Goal: Book appointment/travel/reservation

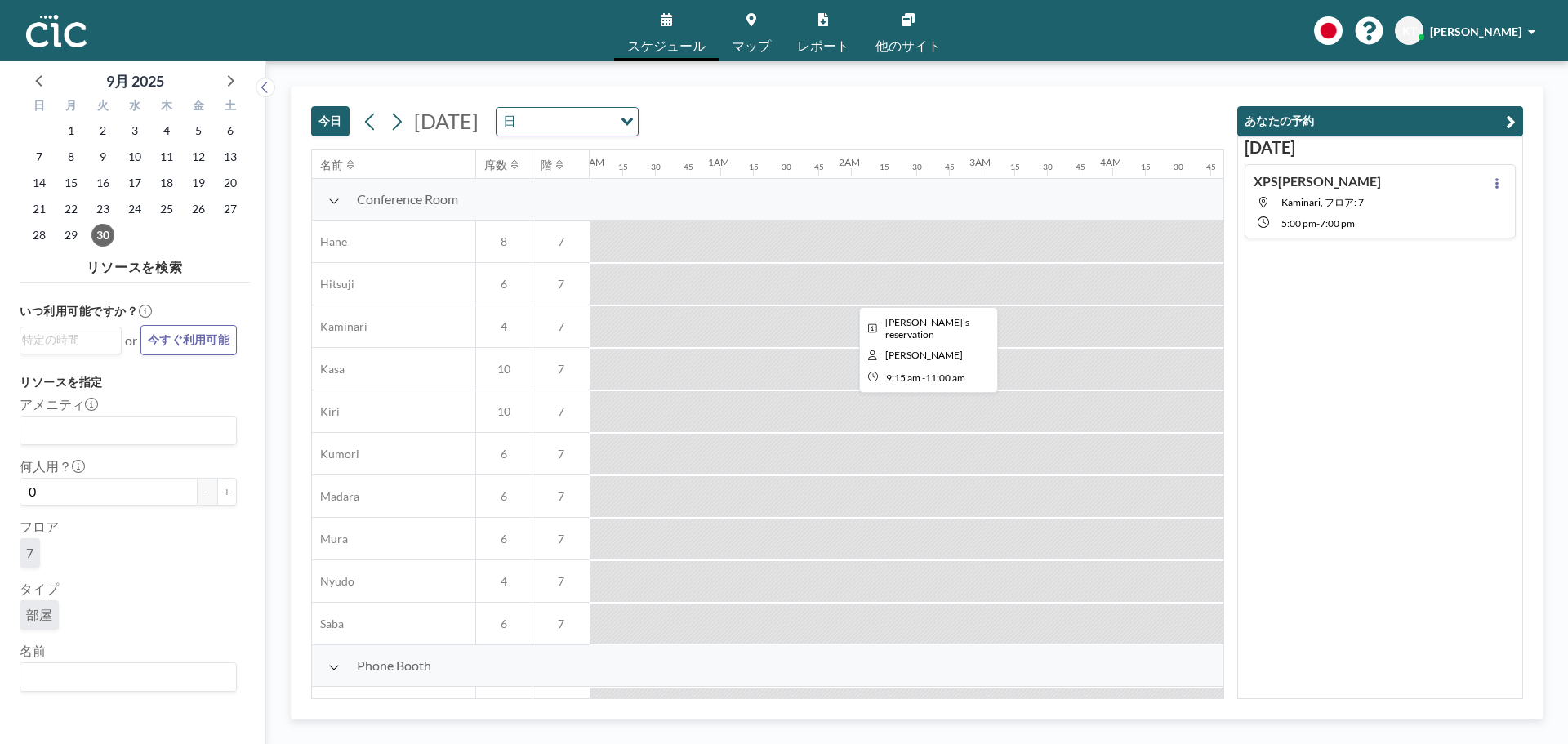
scroll to position [0, 1110]
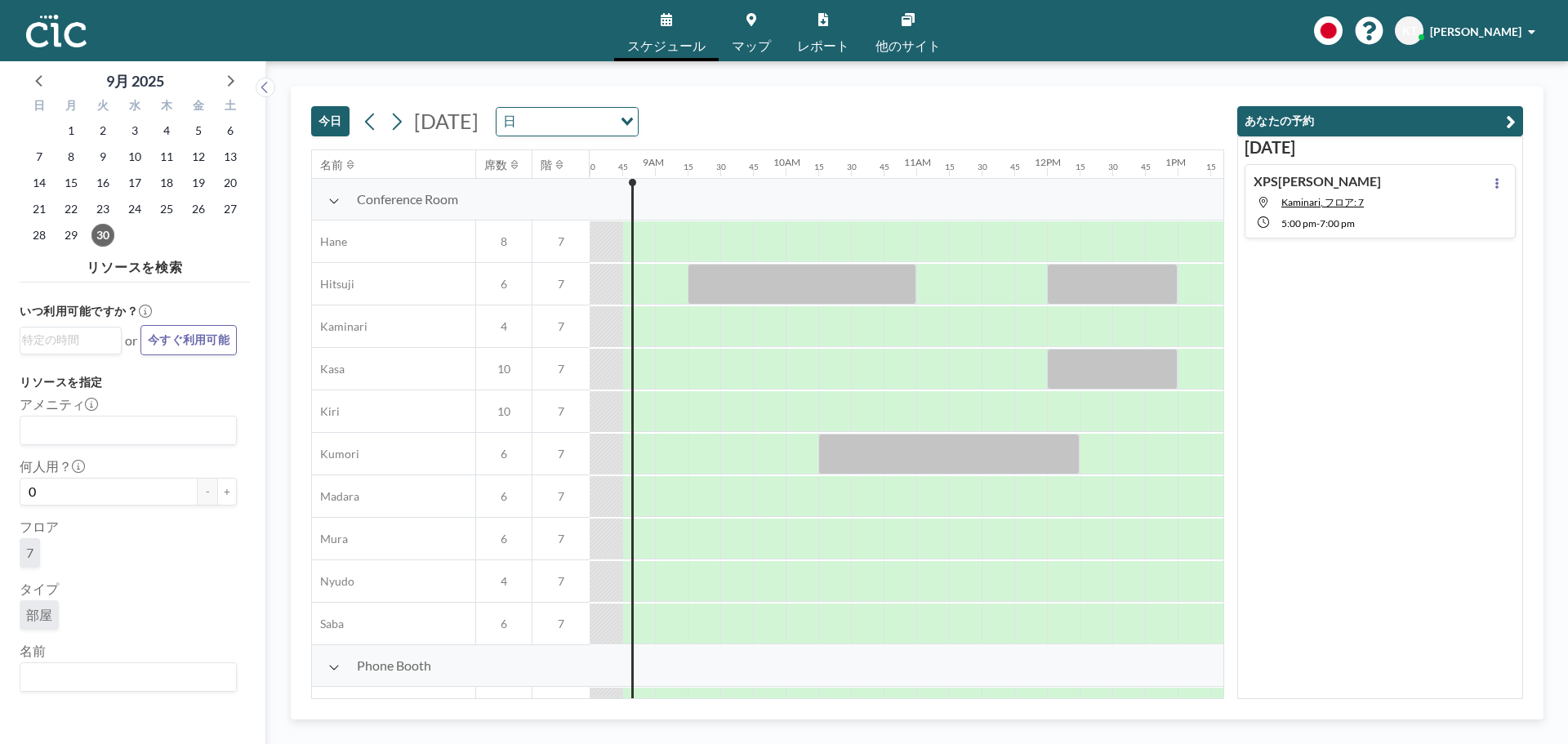
click at [333, 200] on icon at bounding box center [334, 200] width 12 height 13
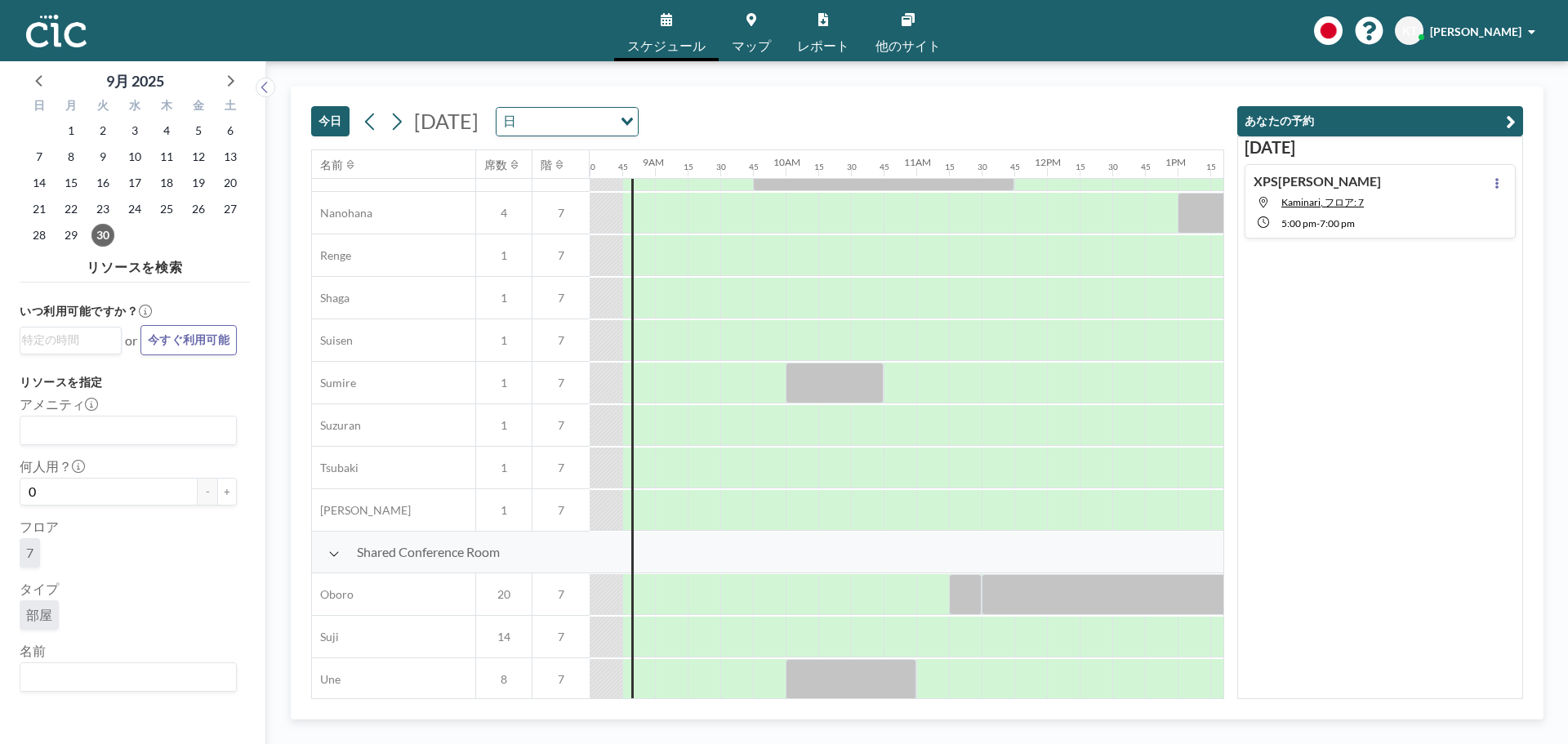
scroll to position [401, 1110]
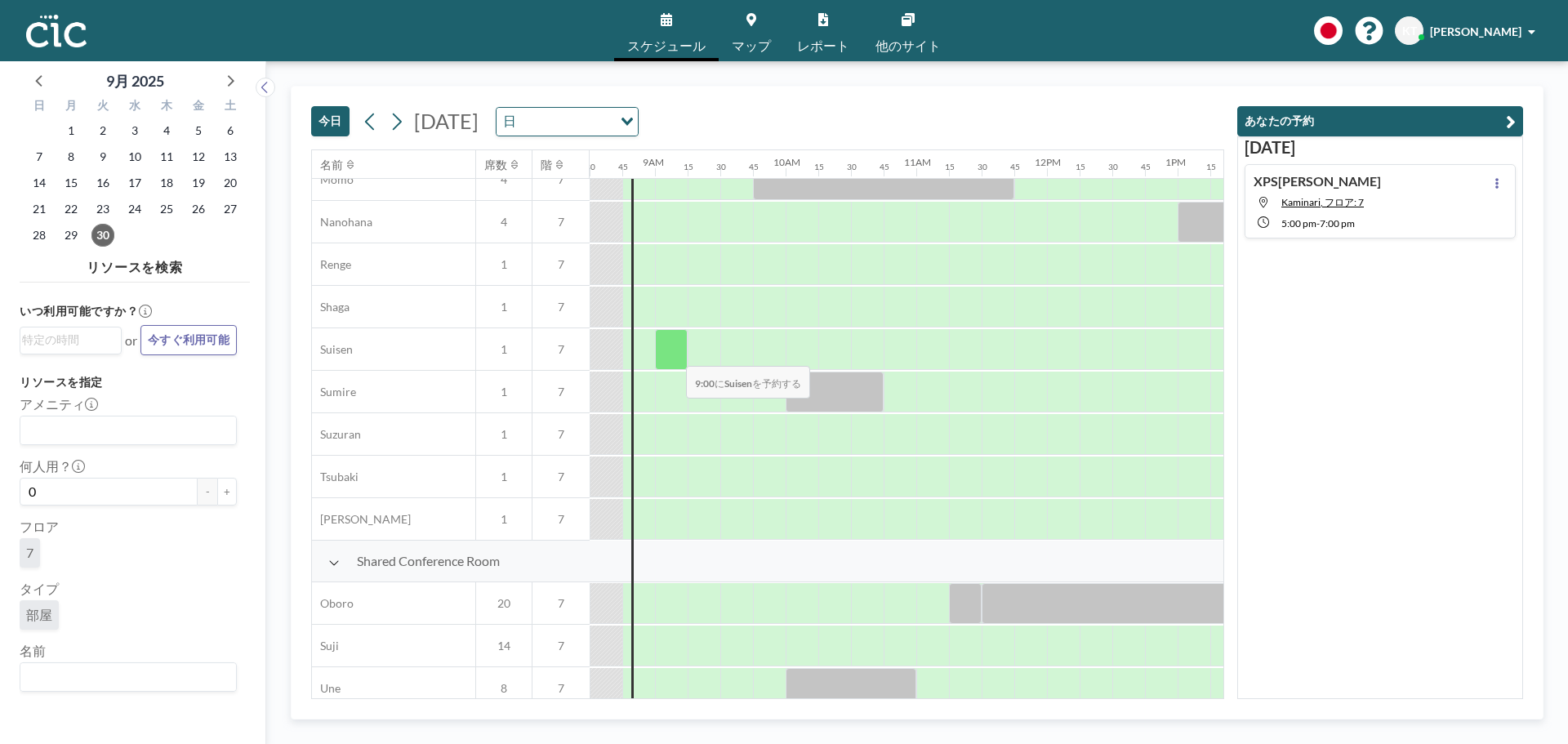
click at [673, 354] on div at bounding box center [671, 349] width 33 height 40
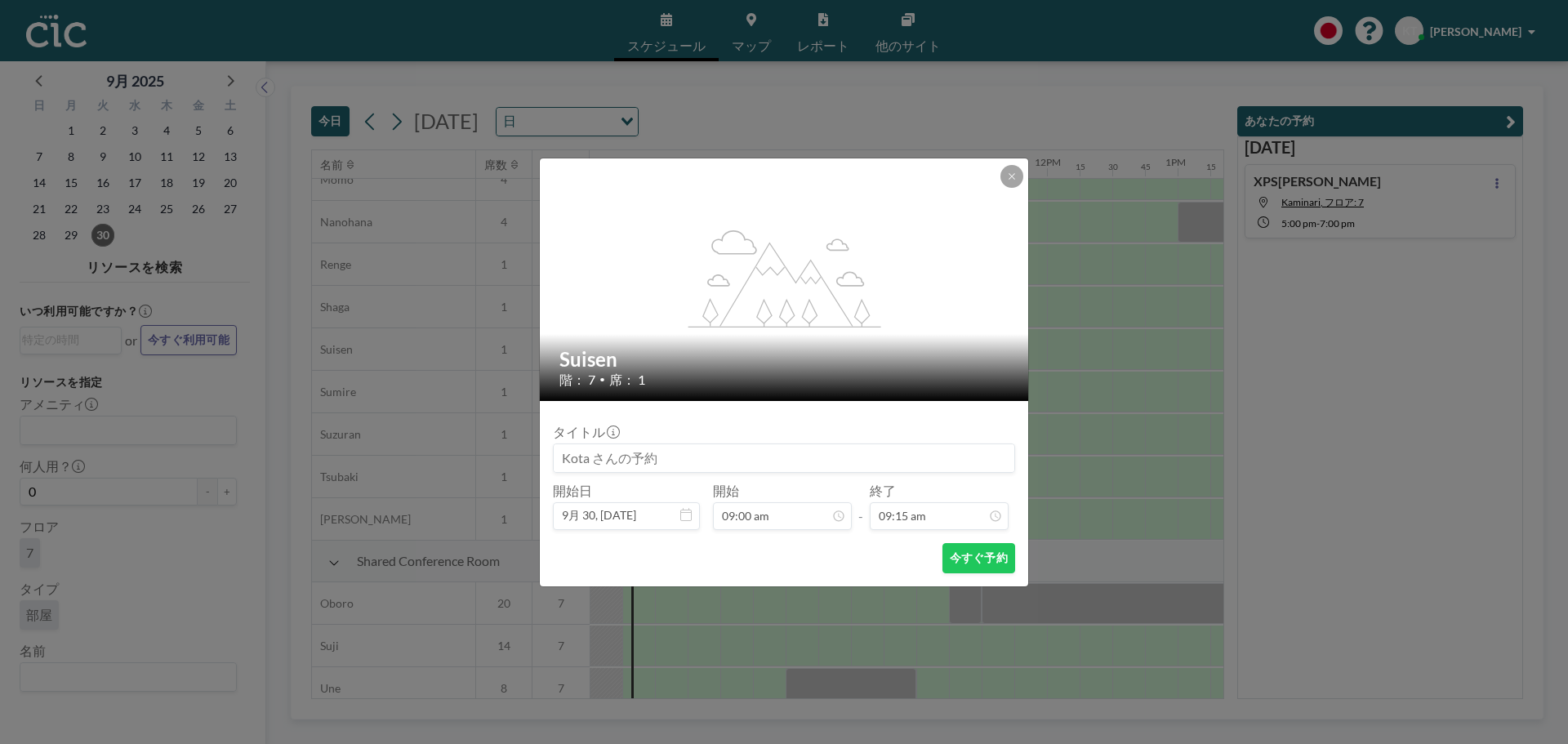
click at [730, 461] on input at bounding box center [783, 458] width 461 height 28
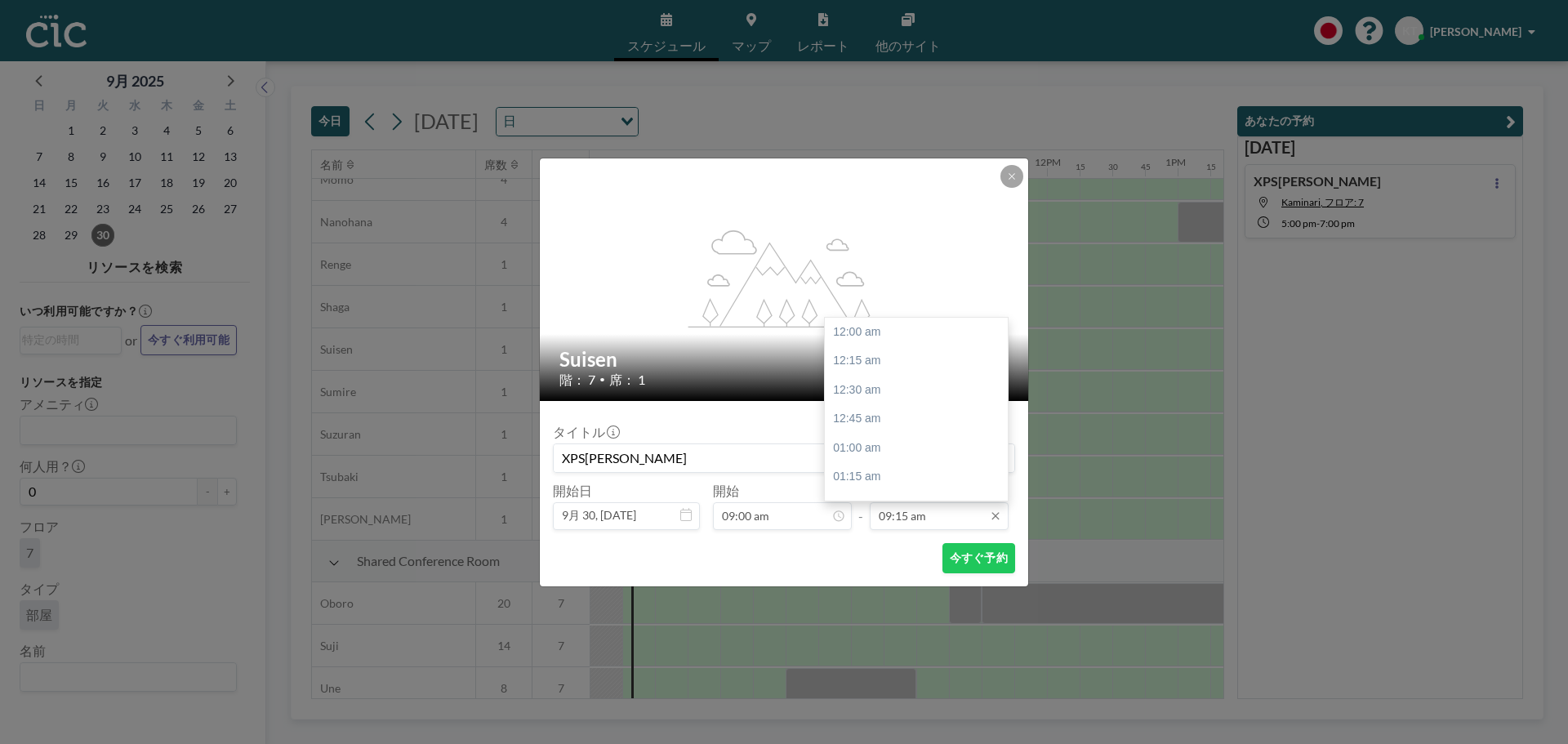
type input "XPS[PERSON_NAME]"
click at [961, 516] on input "09:15 am" at bounding box center [939, 516] width 139 height 28
click at [884, 429] on div "10:00 am" at bounding box center [920, 419] width 191 height 30
type input "10:00 am"
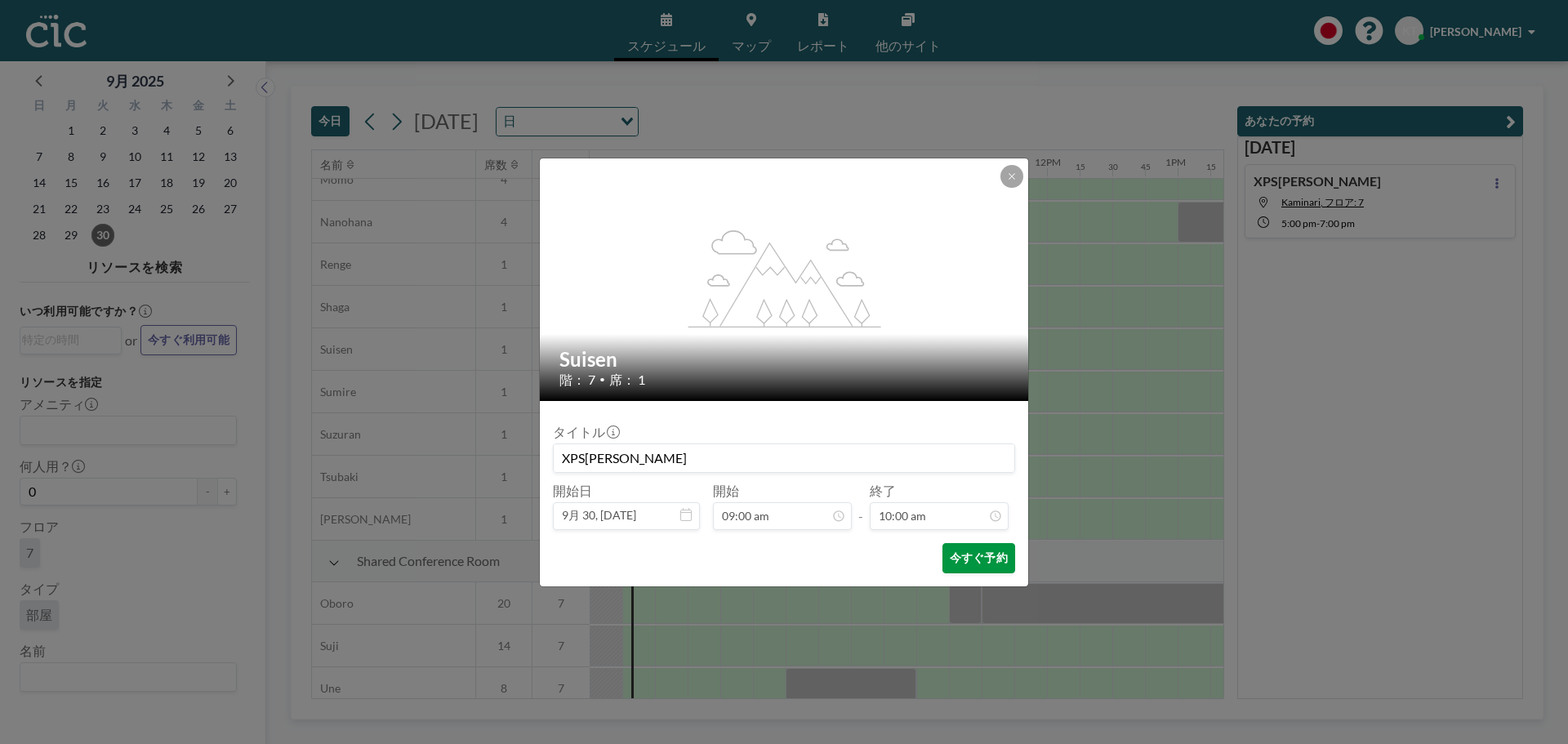
scroll to position [1163, 0]
click at [960, 558] on button "今すぐ予約" at bounding box center [978, 558] width 73 height 31
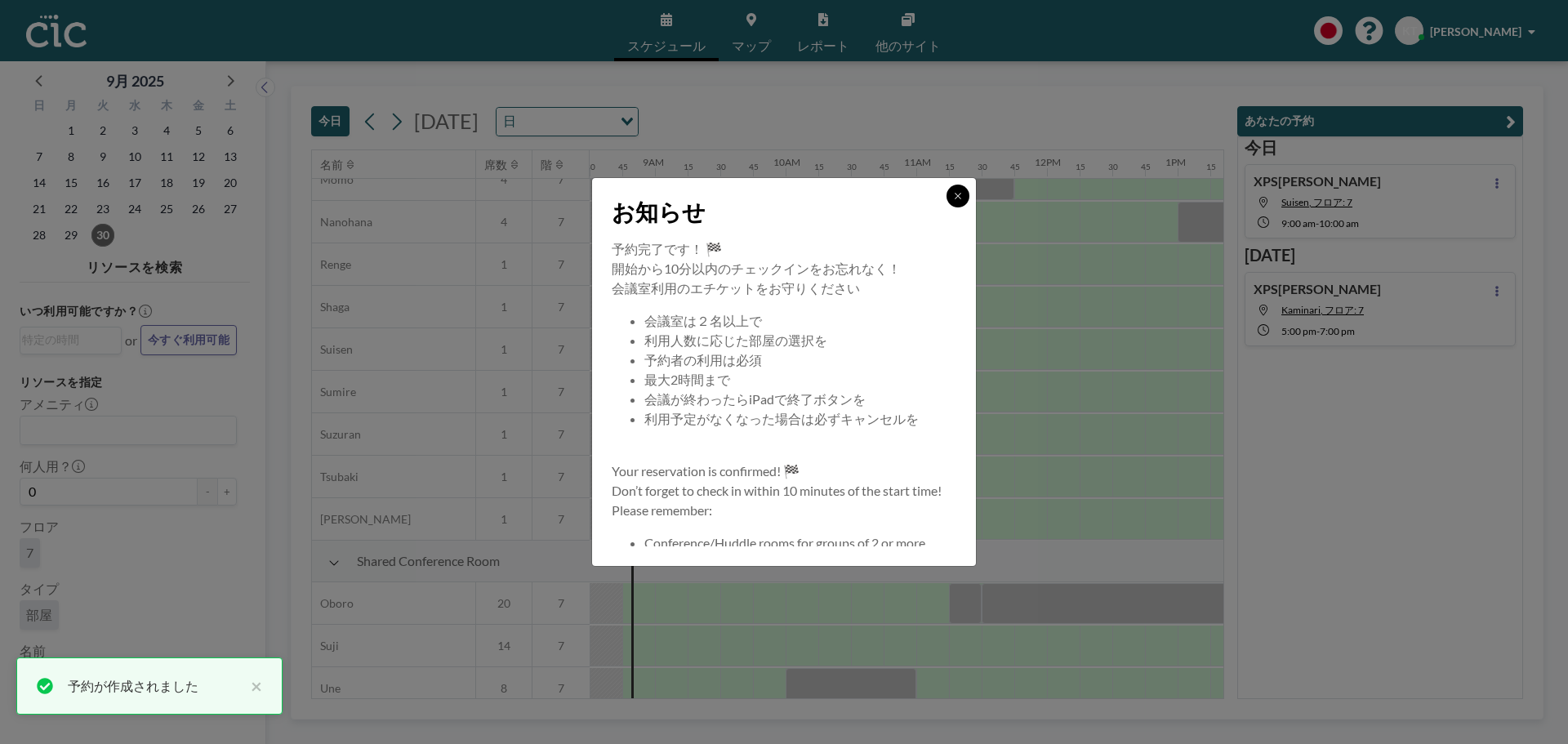
click at [958, 201] on button at bounding box center [958, 195] width 23 height 23
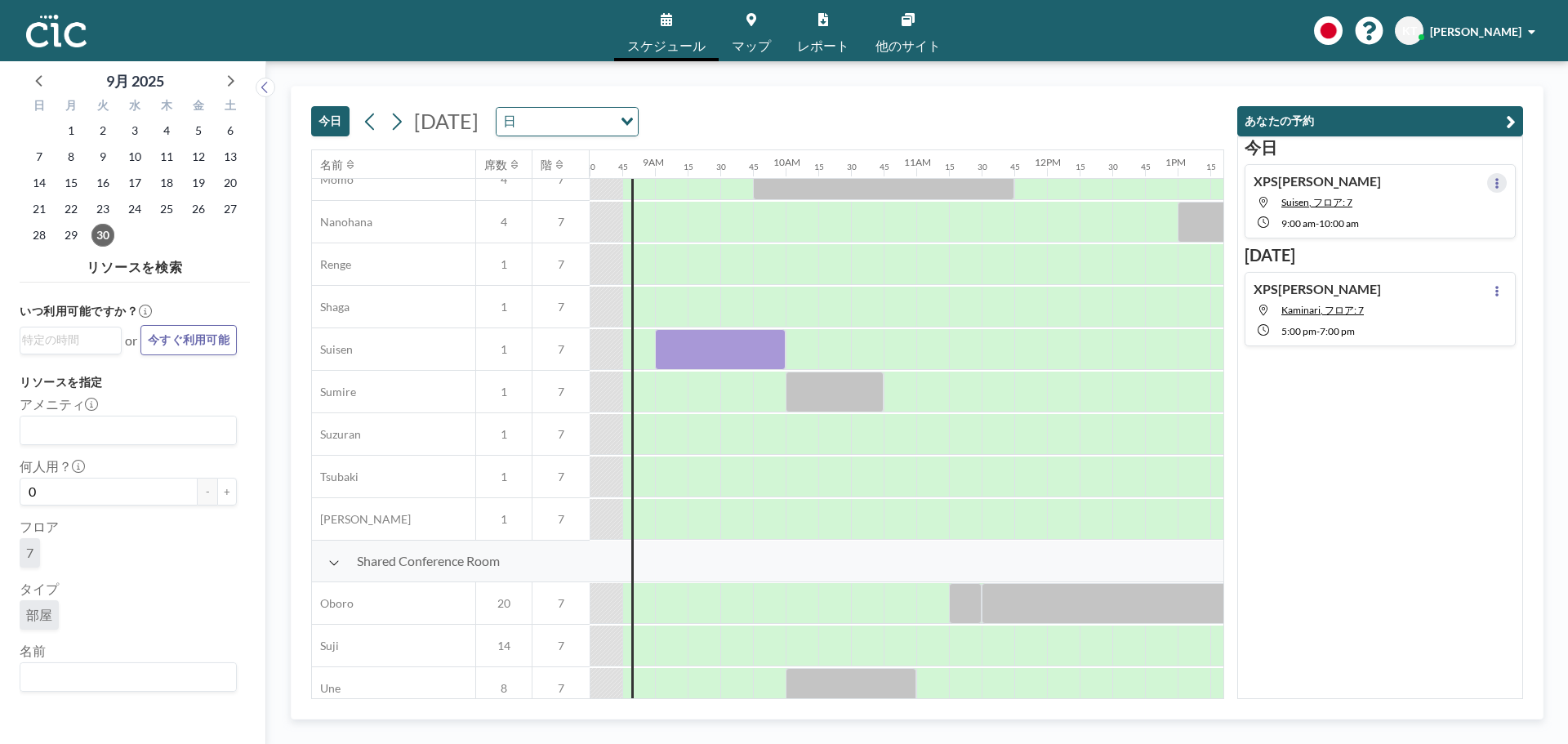
click at [1493, 186] on icon at bounding box center [1496, 183] width 7 height 11
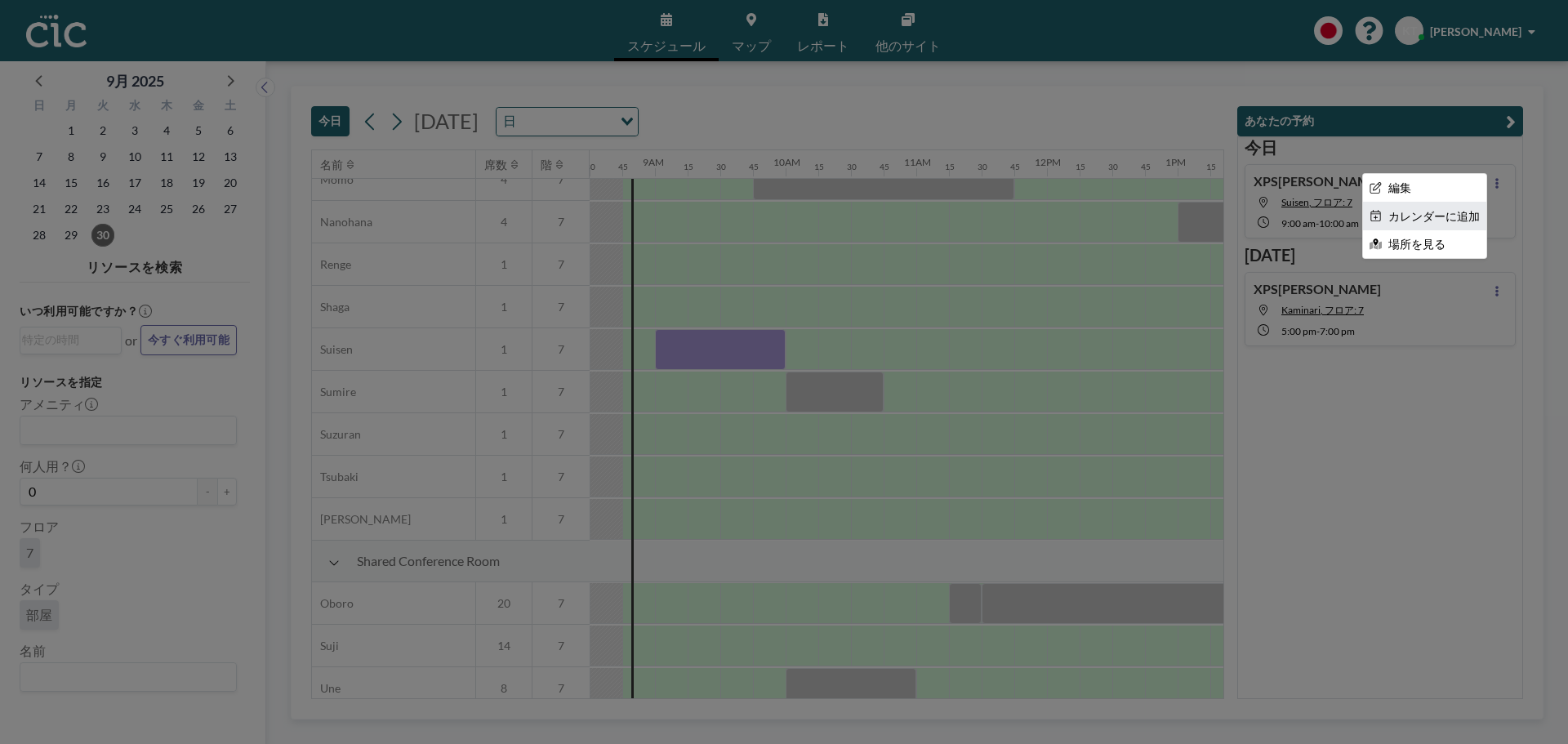
click at [1458, 211] on li "カレンダーに追加" at bounding box center [1424, 216] width 123 height 28
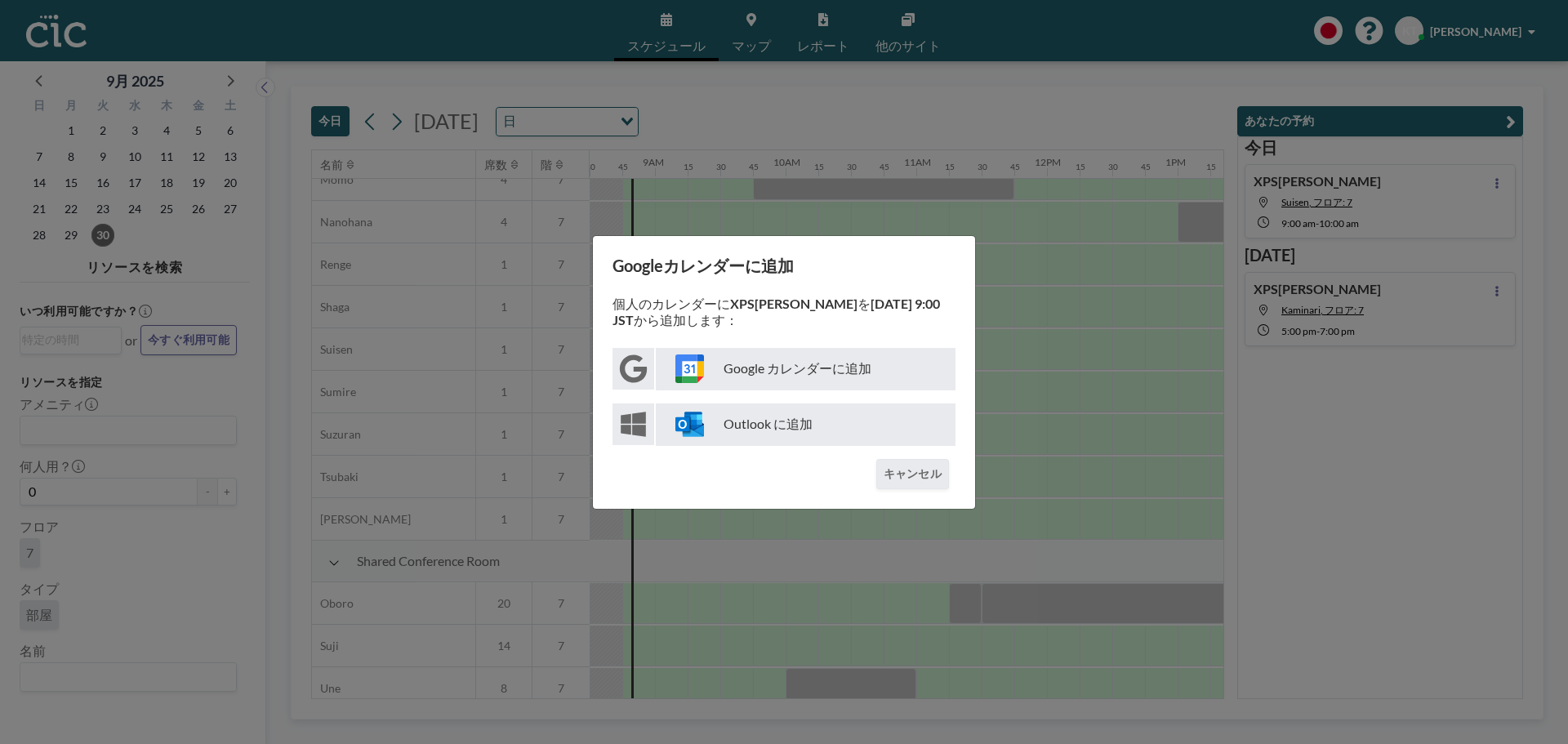
click at [771, 361] on p "Google カレンダーに追加" at bounding box center [806, 369] width 300 height 42
